Goal: Check status: Check status

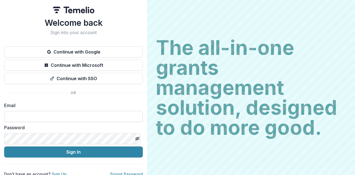
click at [22, 115] on input at bounding box center [73, 116] width 139 height 11
click at [52, 118] on input at bounding box center [73, 116] width 139 height 11
type input "**********"
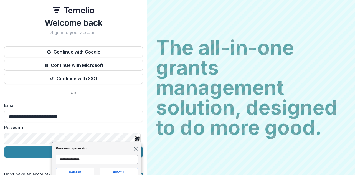
click at [136, 146] on span "Close" at bounding box center [135, 148] width 4 height 4
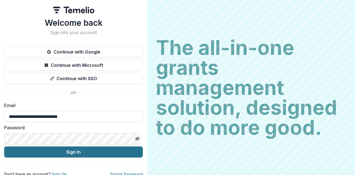
click at [76, 152] on button "Sign In" at bounding box center [73, 151] width 139 height 11
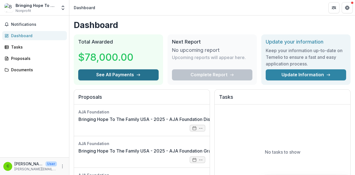
click at [108, 75] on button "See All Payments" at bounding box center [118, 74] width 80 height 11
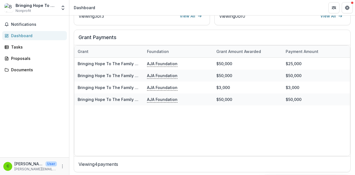
scroll to position [194, 0]
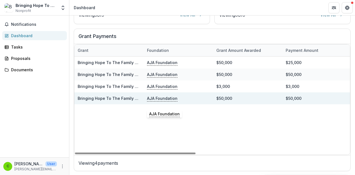
click at [157, 101] on p "AJA Foundation" at bounding box center [162, 98] width 31 height 6
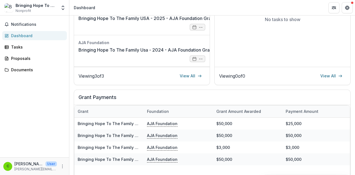
scroll to position [133, 0]
click at [189, 80] on link "View All" at bounding box center [190, 76] width 29 height 9
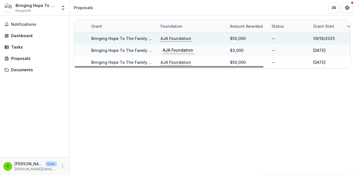
click at [172, 39] on p "AJA Foundation" at bounding box center [176, 39] width 31 height 6
click at [130, 39] on link "Bringing Hope To The Family USA - 2025 - AJA Foundation Grant Application" at bounding box center [165, 38] width 148 height 5
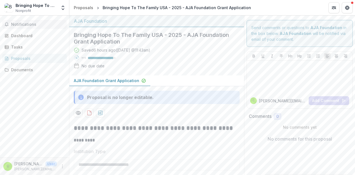
click at [21, 24] on span "Notifications" at bounding box center [38, 24] width 54 height 5
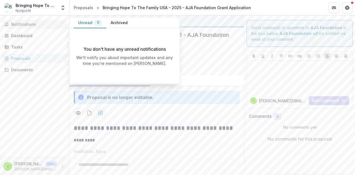
click at [21, 24] on span "Notifications" at bounding box center [38, 24] width 54 height 5
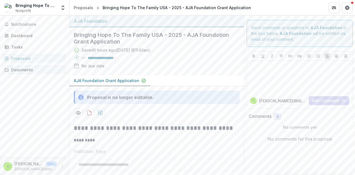
click at [21, 70] on div "Documents" at bounding box center [36, 70] width 51 height 6
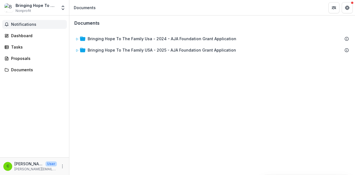
click at [16, 24] on span "Notifications" at bounding box center [38, 24] width 54 height 5
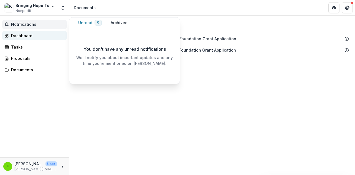
click at [17, 35] on div "Dashboard" at bounding box center [36, 36] width 51 height 6
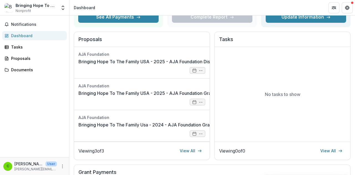
scroll to position [55, 0]
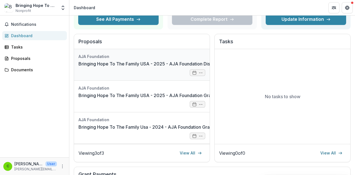
click at [125, 62] on link "Bringing Hope To The Family USA - 2025 - AJA Foundation Discretionary Payment F…" at bounding box center [171, 63] width 184 height 7
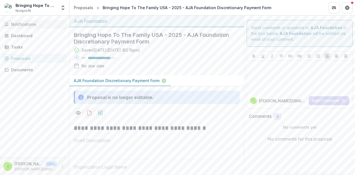
click at [16, 24] on span "Notifications" at bounding box center [38, 24] width 54 height 5
click at [14, 36] on div "Dashboard" at bounding box center [36, 36] width 51 height 6
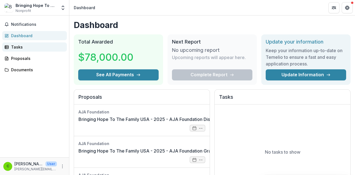
click at [15, 47] on div "Tasks" at bounding box center [36, 47] width 51 height 6
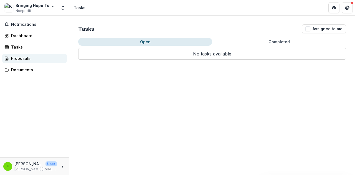
click at [14, 58] on div "Proposals" at bounding box center [36, 58] width 51 height 6
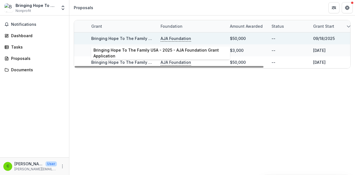
click at [130, 38] on link "Bringing Hope To The Family USA - 2025 - AJA Foundation Grant Application" at bounding box center [165, 38] width 148 height 5
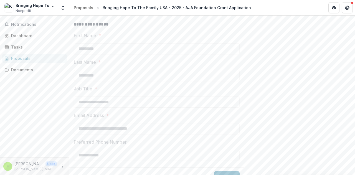
scroll to position [248, 0]
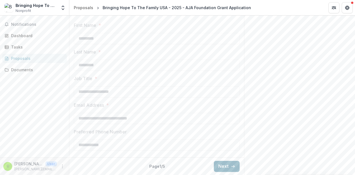
click at [224, 165] on button "Next" at bounding box center [227, 166] width 26 height 11
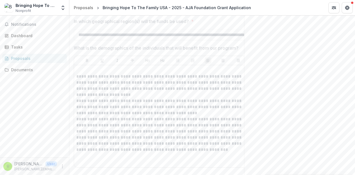
scroll to position [788, 0]
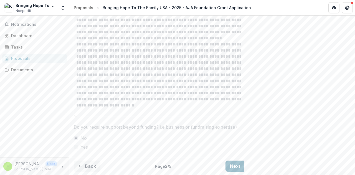
click at [236, 163] on button "Next" at bounding box center [239, 166] width 26 height 11
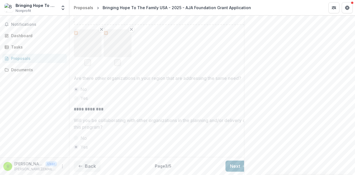
scroll to position [689, 0]
click at [236, 162] on button "Next" at bounding box center [239, 166] width 26 height 11
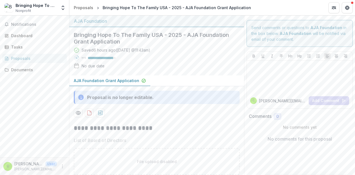
scroll to position [331, 0]
